Goal: Task Accomplishment & Management: Manage account settings

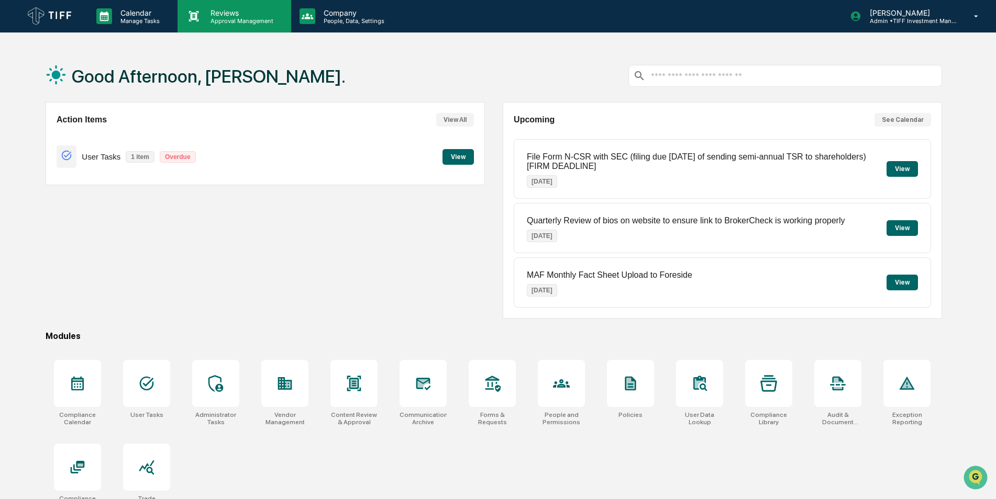
click at [228, 19] on p "Approval Management" at bounding box center [240, 20] width 76 height 7
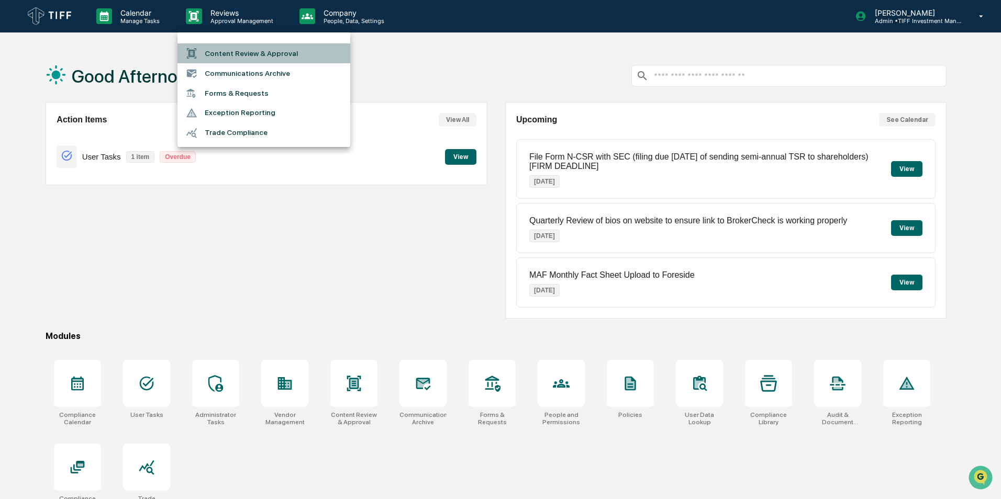
click at [275, 52] on li "Content Review & Approval" at bounding box center [263, 53] width 173 height 20
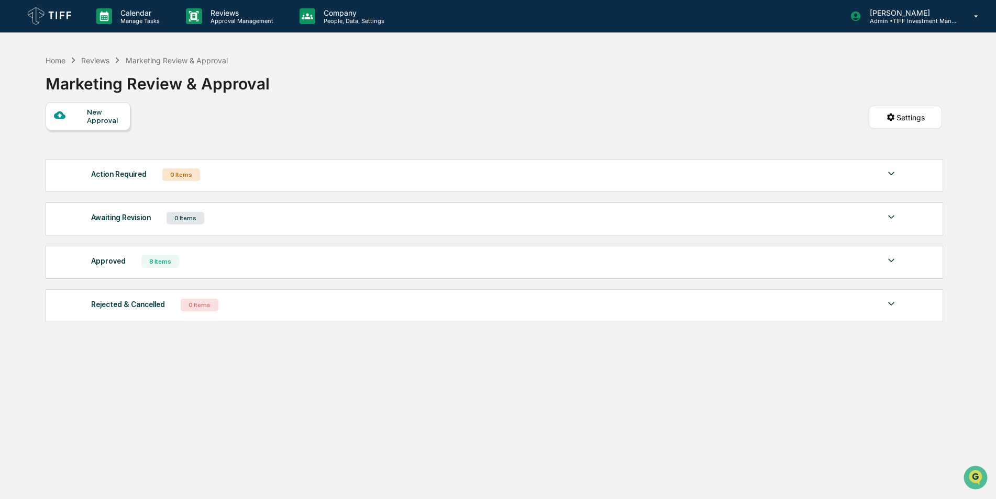
click at [105, 117] on div "New Approval" at bounding box center [104, 116] width 35 height 17
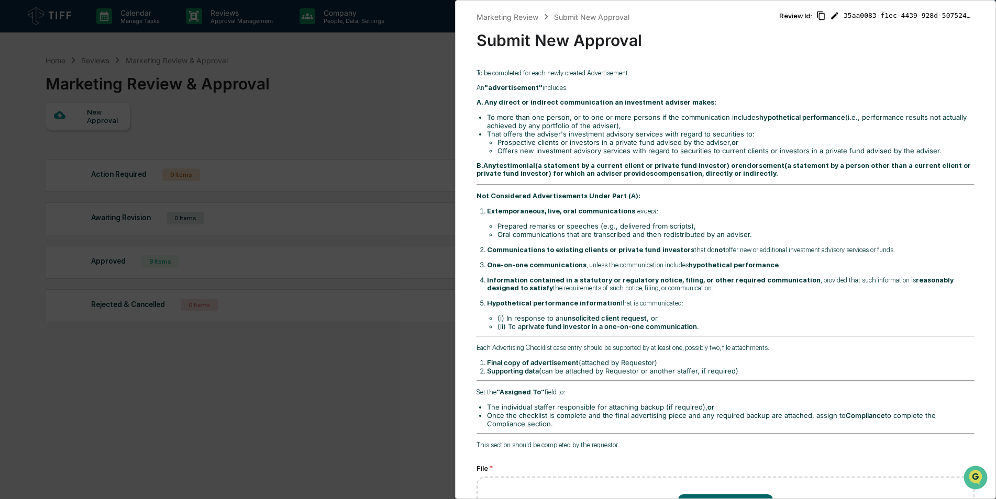
click at [309, 137] on div "Marketing Review Submit New Approval Submit New Approval Review Id: 35aa0083-f1…" at bounding box center [498, 249] width 996 height 499
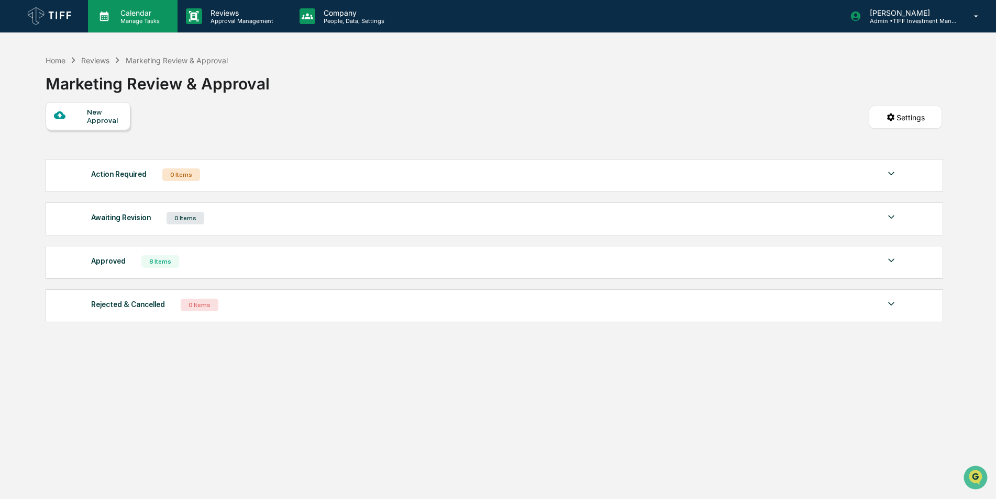
click at [135, 18] on p "Manage Tasks" at bounding box center [138, 20] width 53 height 7
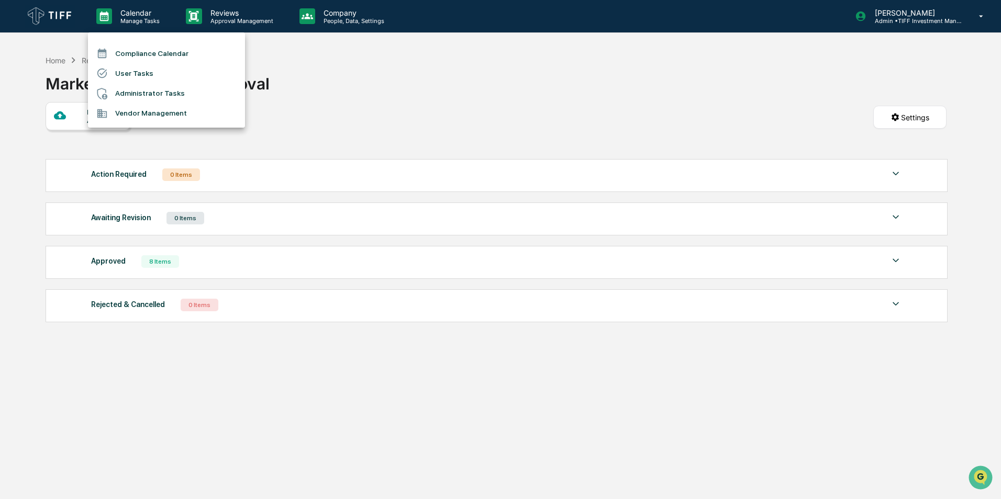
click at [402, 108] on div at bounding box center [500, 249] width 1001 height 499
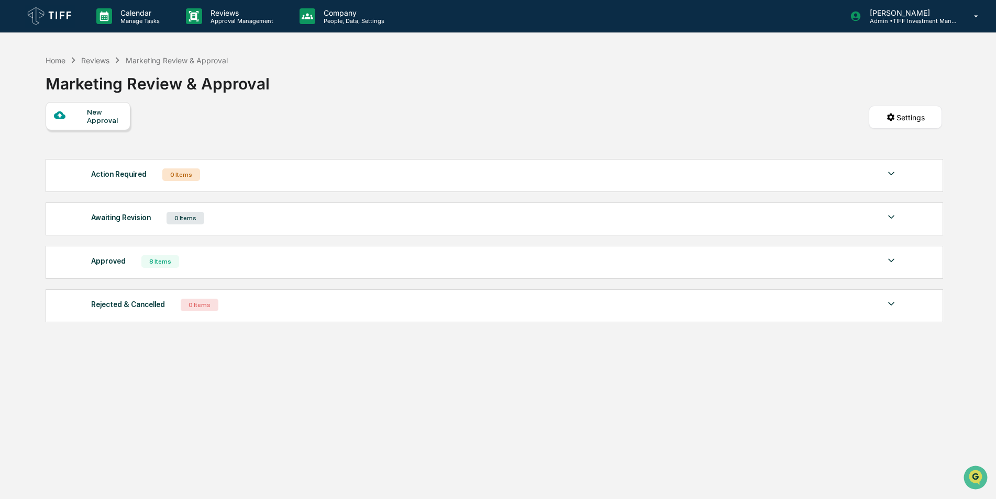
click at [101, 264] on div "Approved" at bounding box center [108, 261] width 35 height 14
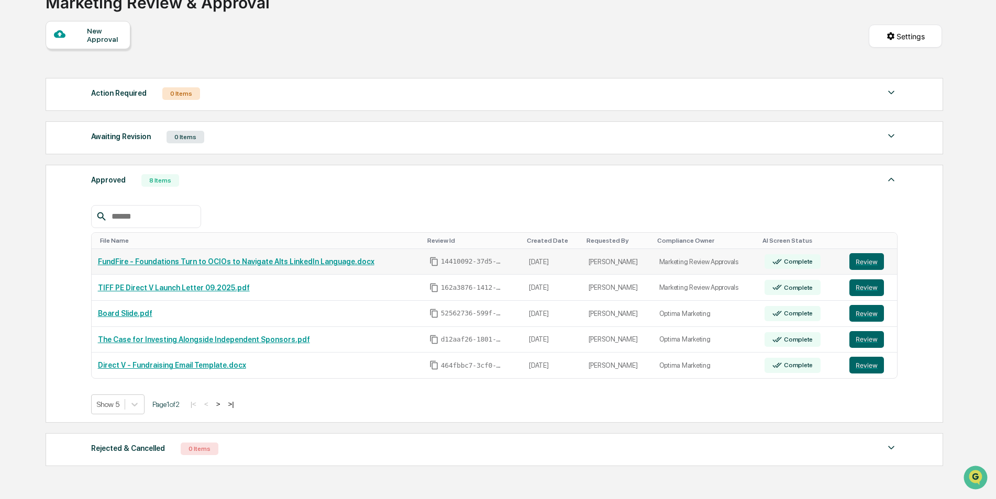
scroll to position [105, 0]
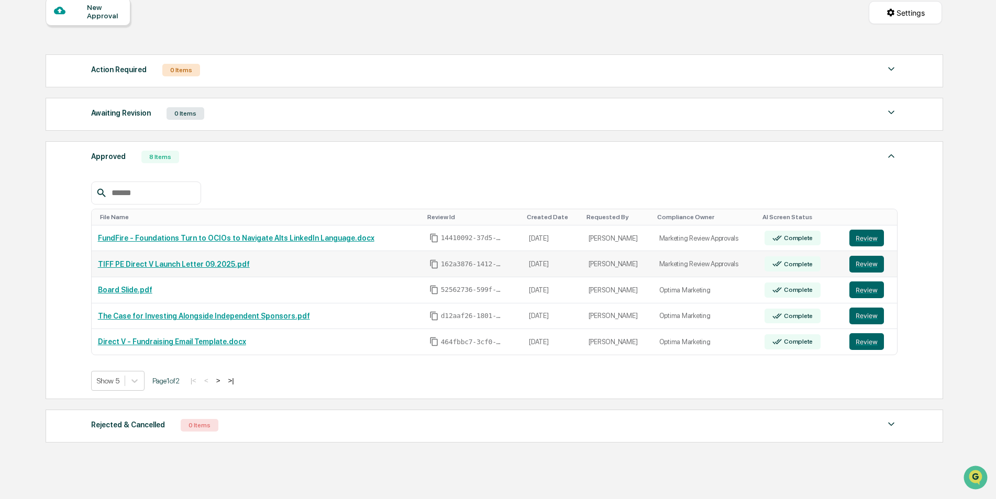
click at [184, 265] on link "TIFF PE Direct V Launch Letter 09.2025.pdf" at bounding box center [174, 264] width 152 height 8
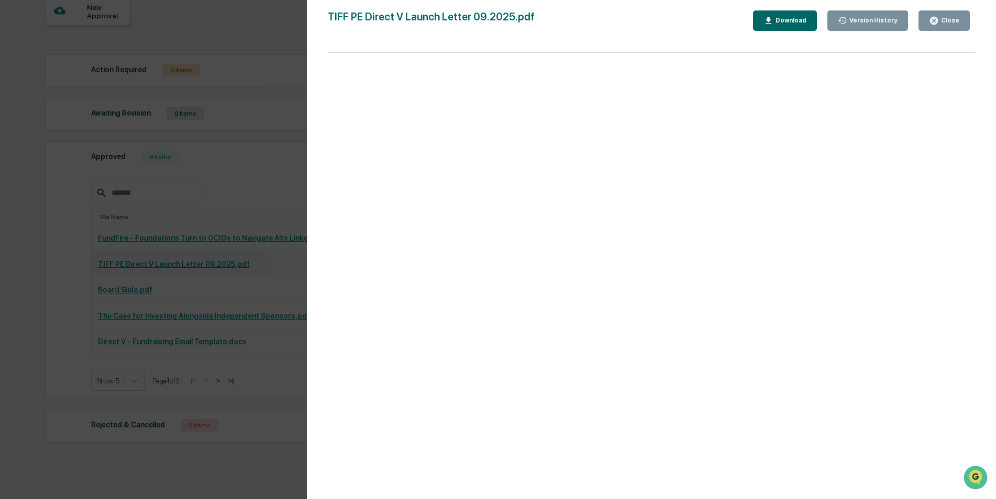
click at [184, 265] on div "Version History 09/02/2025, 07:32 PM Carolyn Patton 08/28/2025, 04:56 PM Caroly…" at bounding box center [498, 249] width 996 height 499
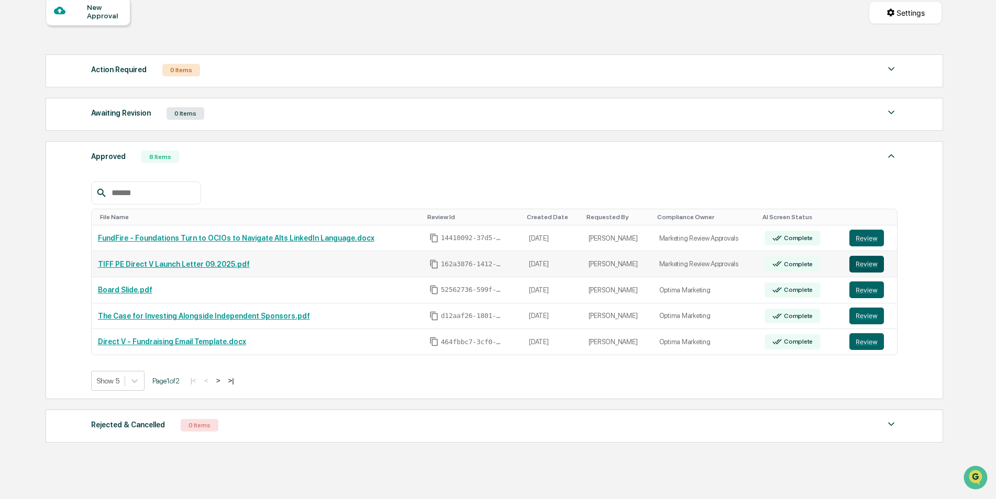
click at [869, 259] on button "Review" at bounding box center [866, 264] width 35 height 17
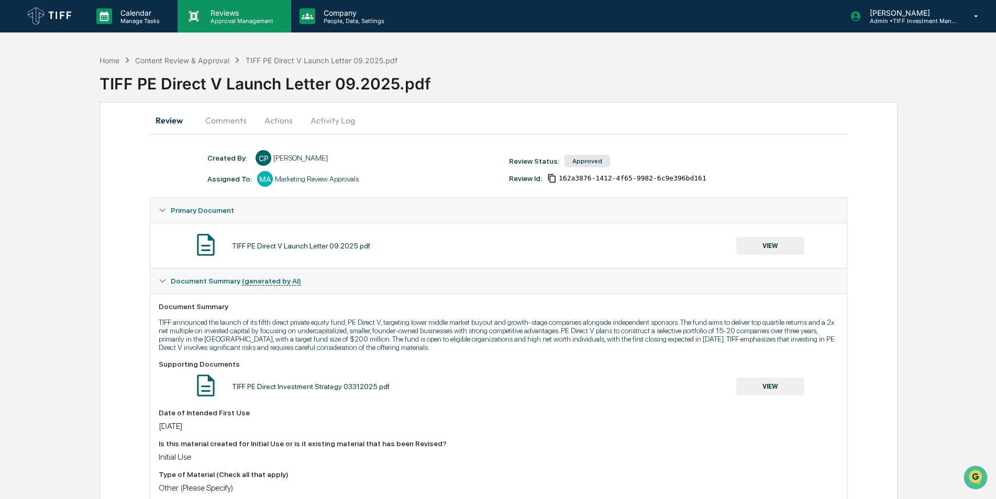
click at [233, 18] on p "Approval Management" at bounding box center [240, 20] width 76 height 7
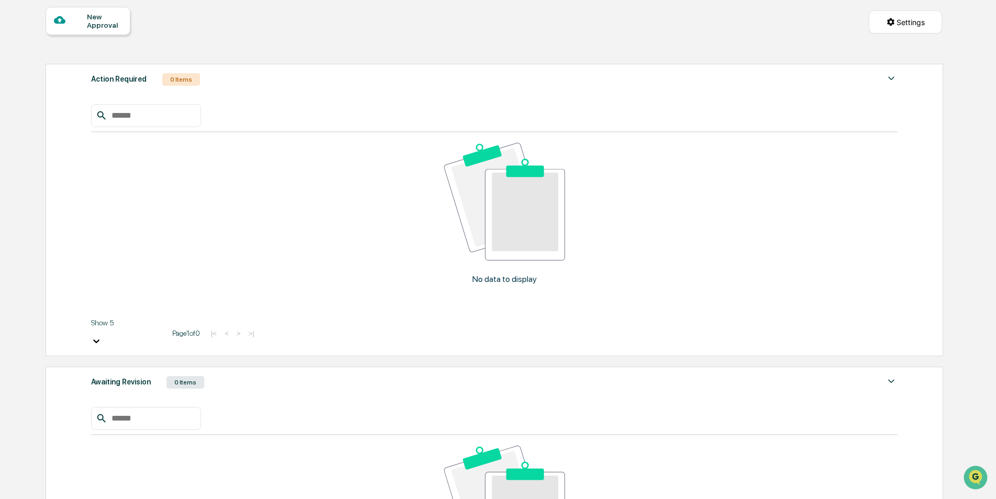
scroll to position [105, 0]
